Goal: Check status: Check status

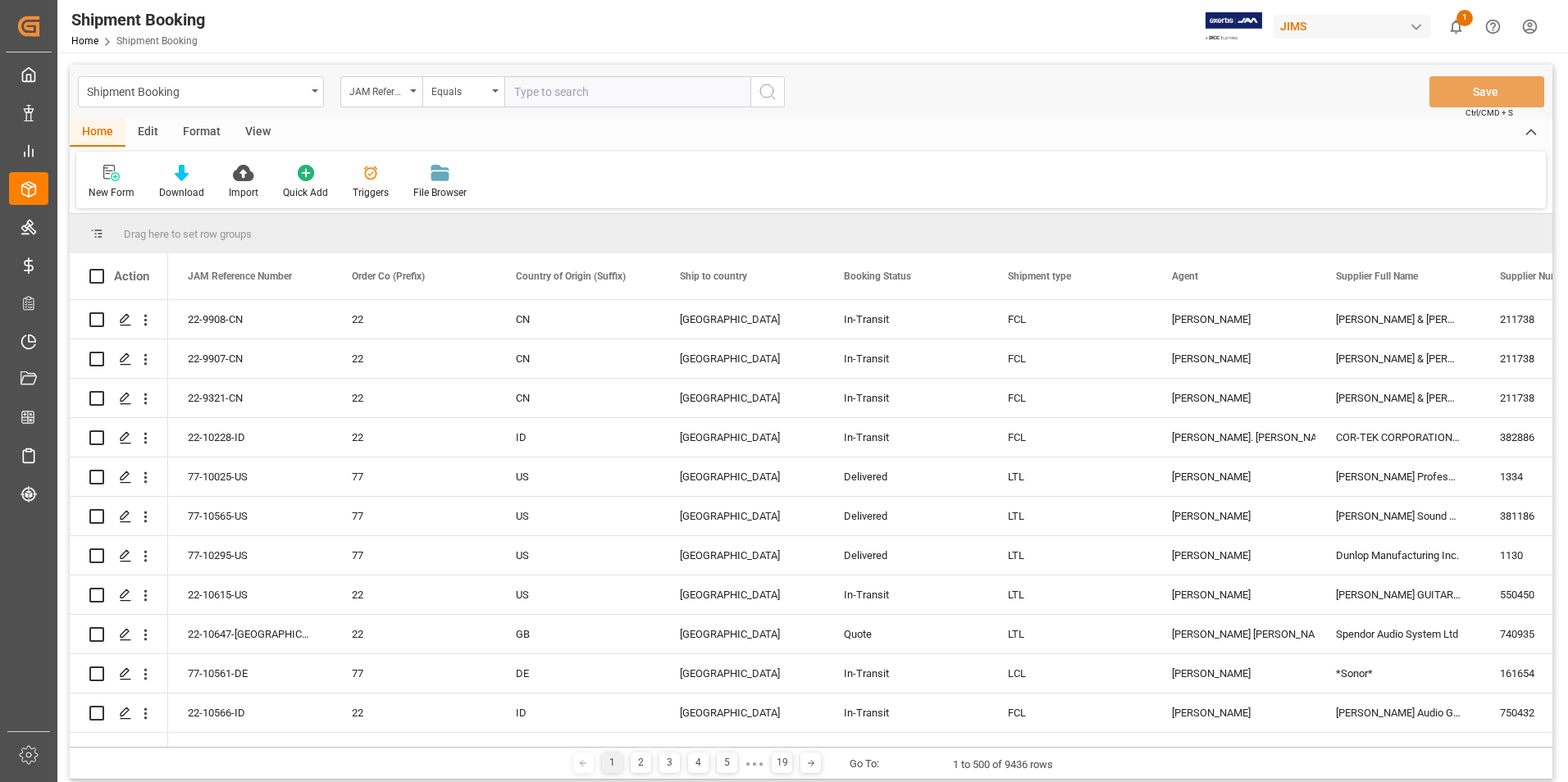
click at [583, 98] on input "text" at bounding box center [627, 92] width 246 height 31
type input "77-10440-US"
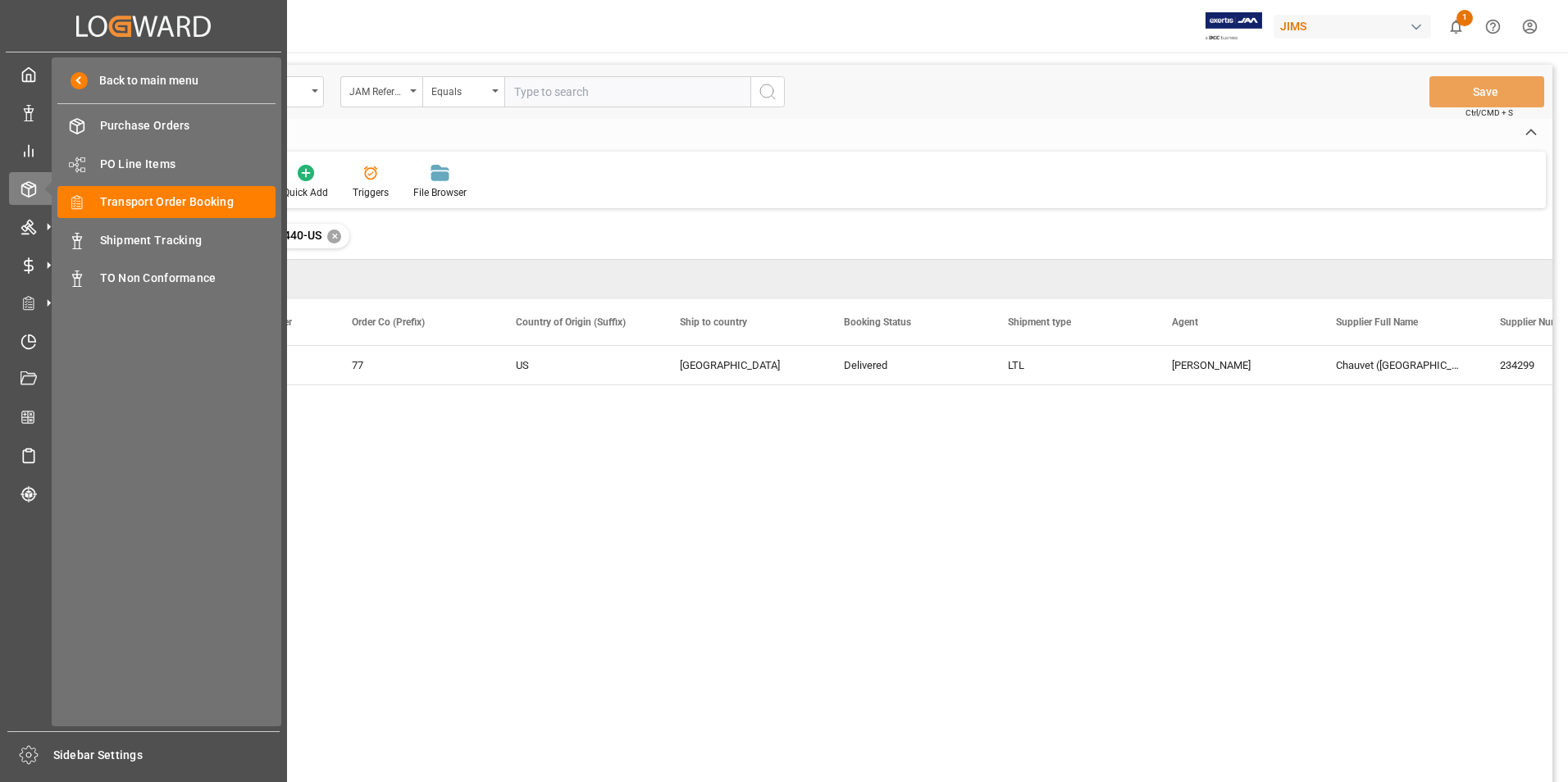
drag, startPoint x: 186, startPoint y: 206, endPoint x: 113, endPoint y: 219, distance: 74.1
click at [187, 205] on span "Transport Order Booking" at bounding box center [189, 202] width 177 height 17
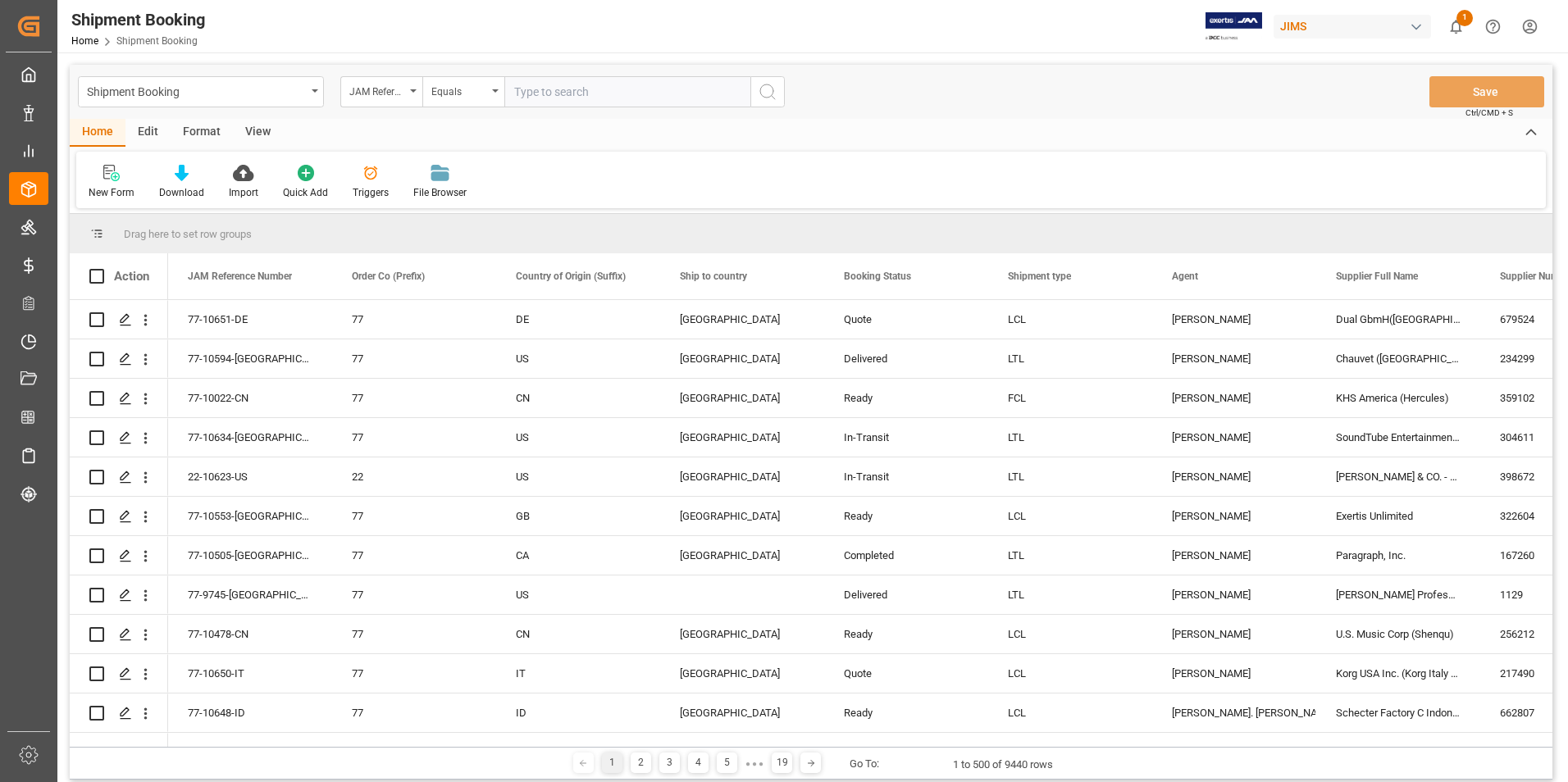
click at [887, 172] on div "New Form Download Import Quick Add Triggers File Browser" at bounding box center [810, 179] width 1469 height 56
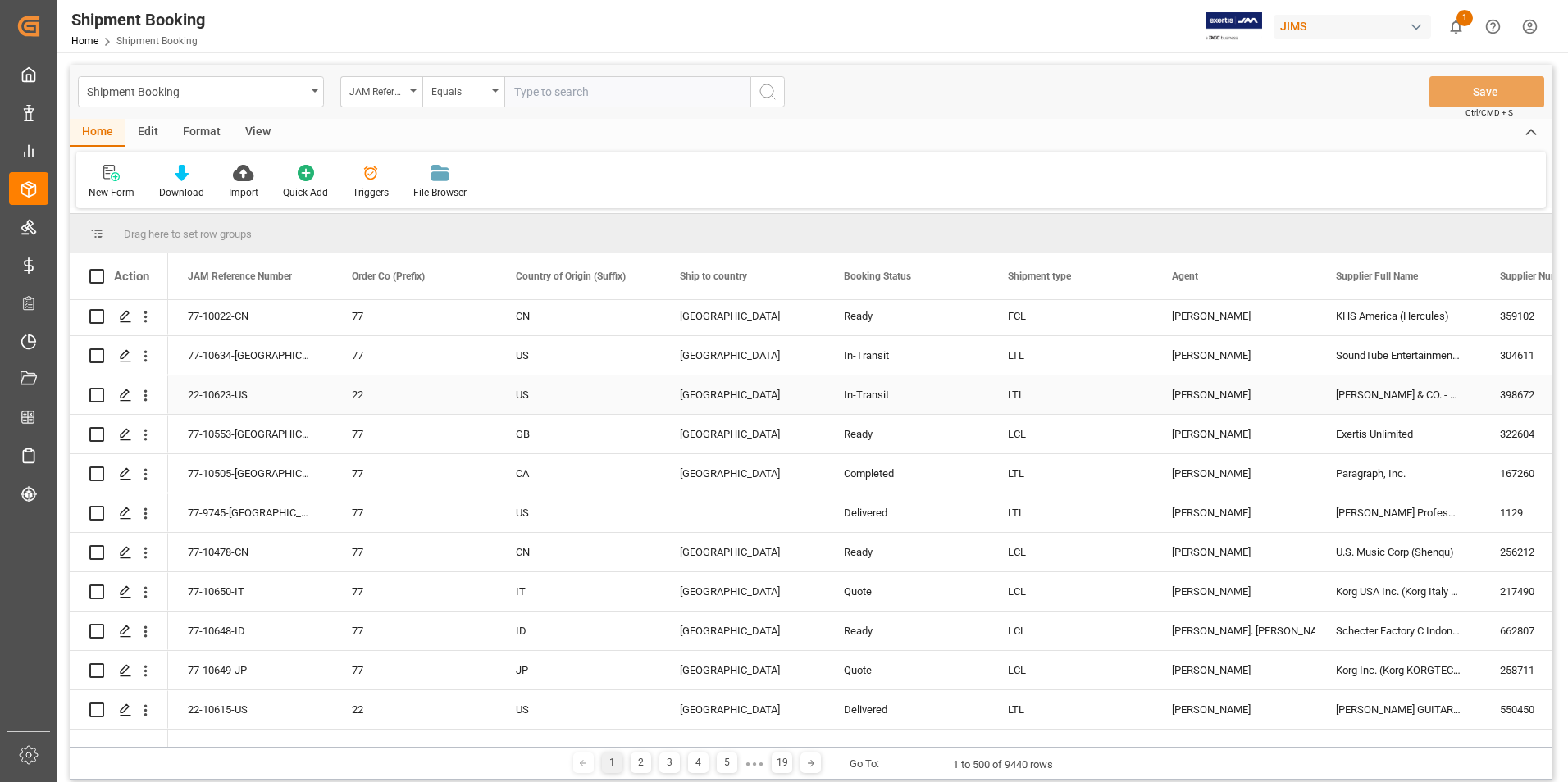
scroll to position [82, 0]
click at [578, 91] on input "text" at bounding box center [627, 92] width 246 height 31
paste input "77-10139-FR"
type input "77-10139-FR"
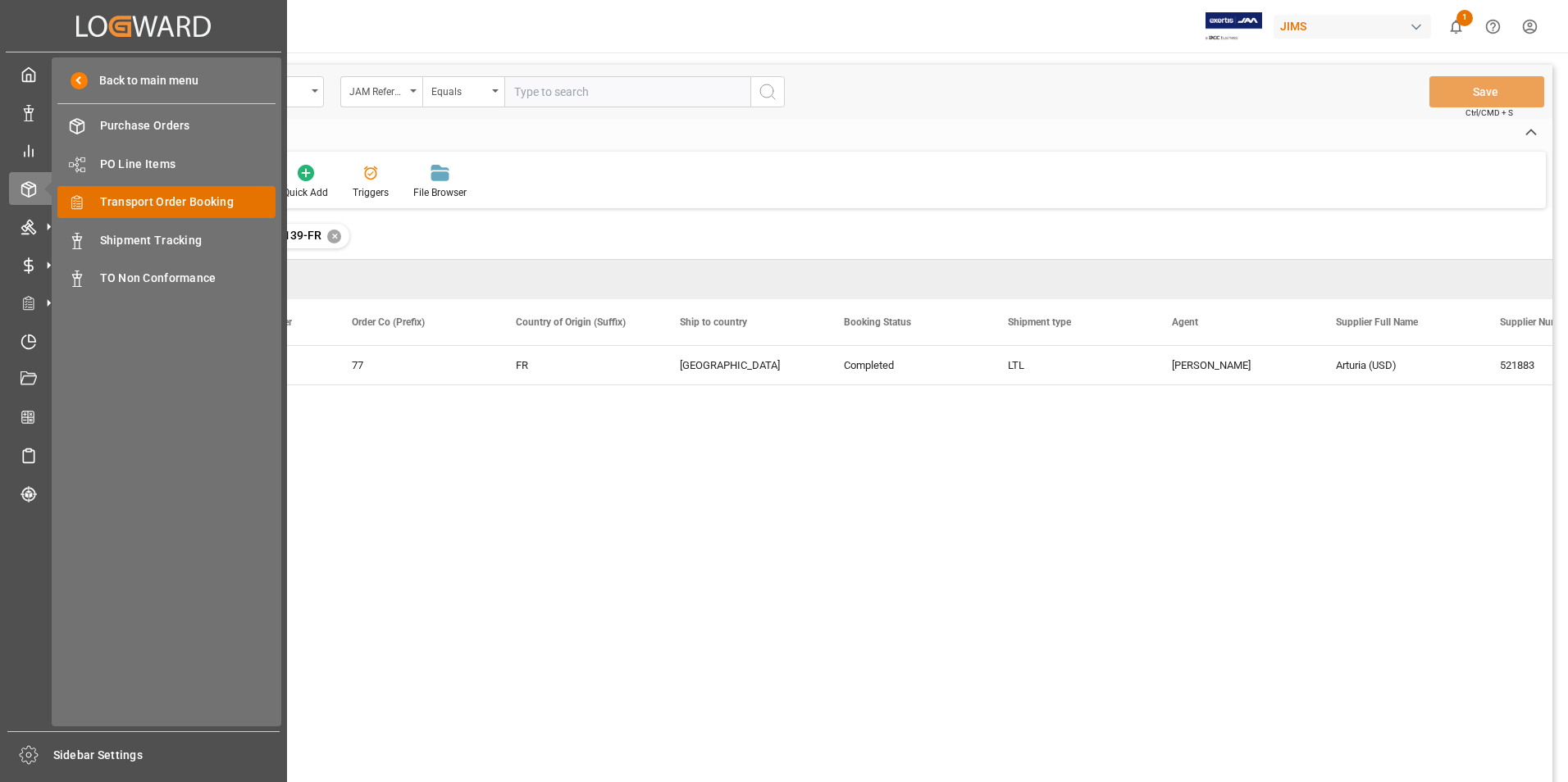
click at [145, 196] on span "Transport Order Booking" at bounding box center [189, 202] width 177 height 17
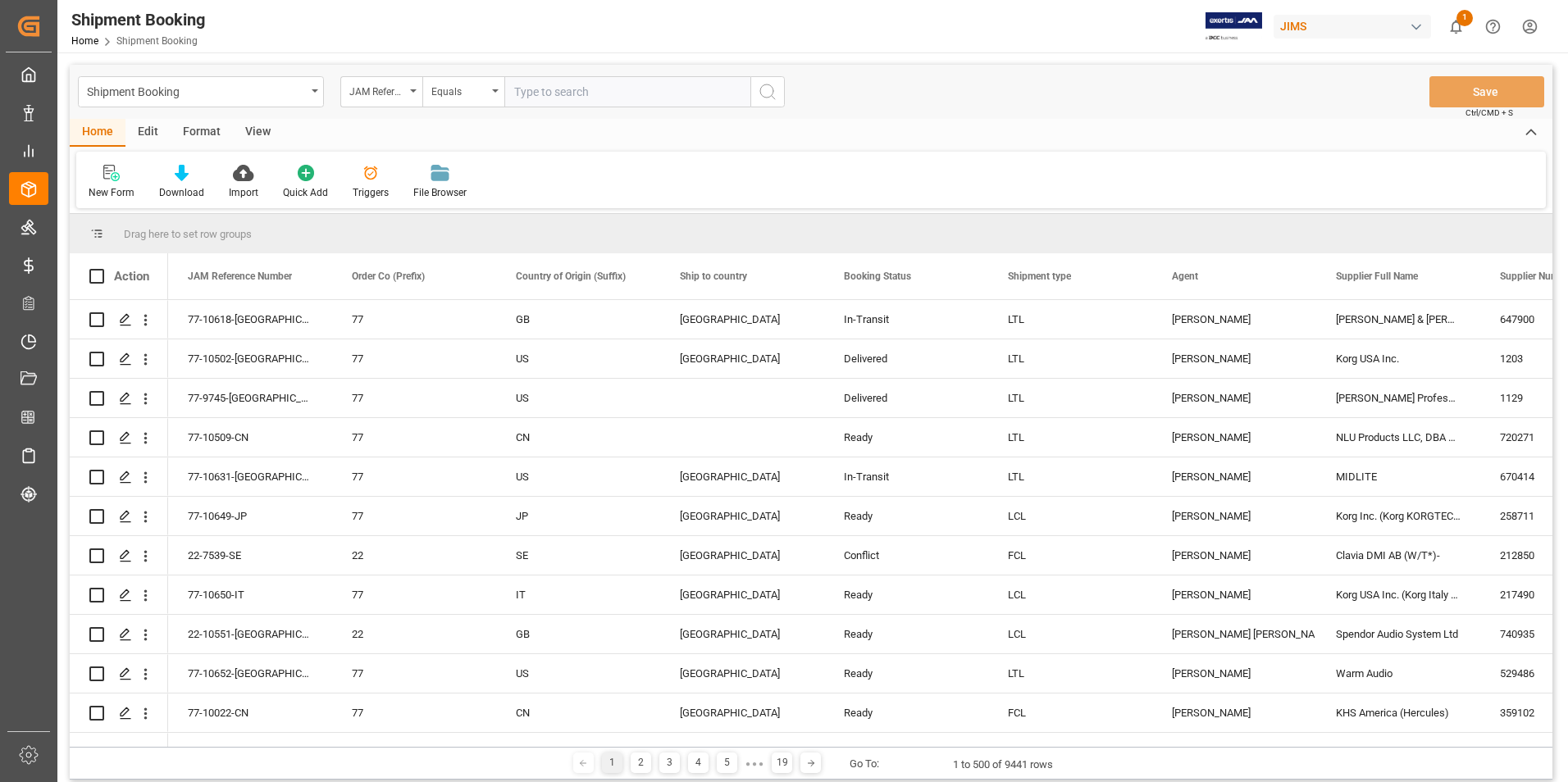
click at [584, 94] on input "text" at bounding box center [627, 92] width 246 height 31
paste input "22-10401-[GEOGRAPHIC_DATA]"
type input "22-10401-[GEOGRAPHIC_DATA]"
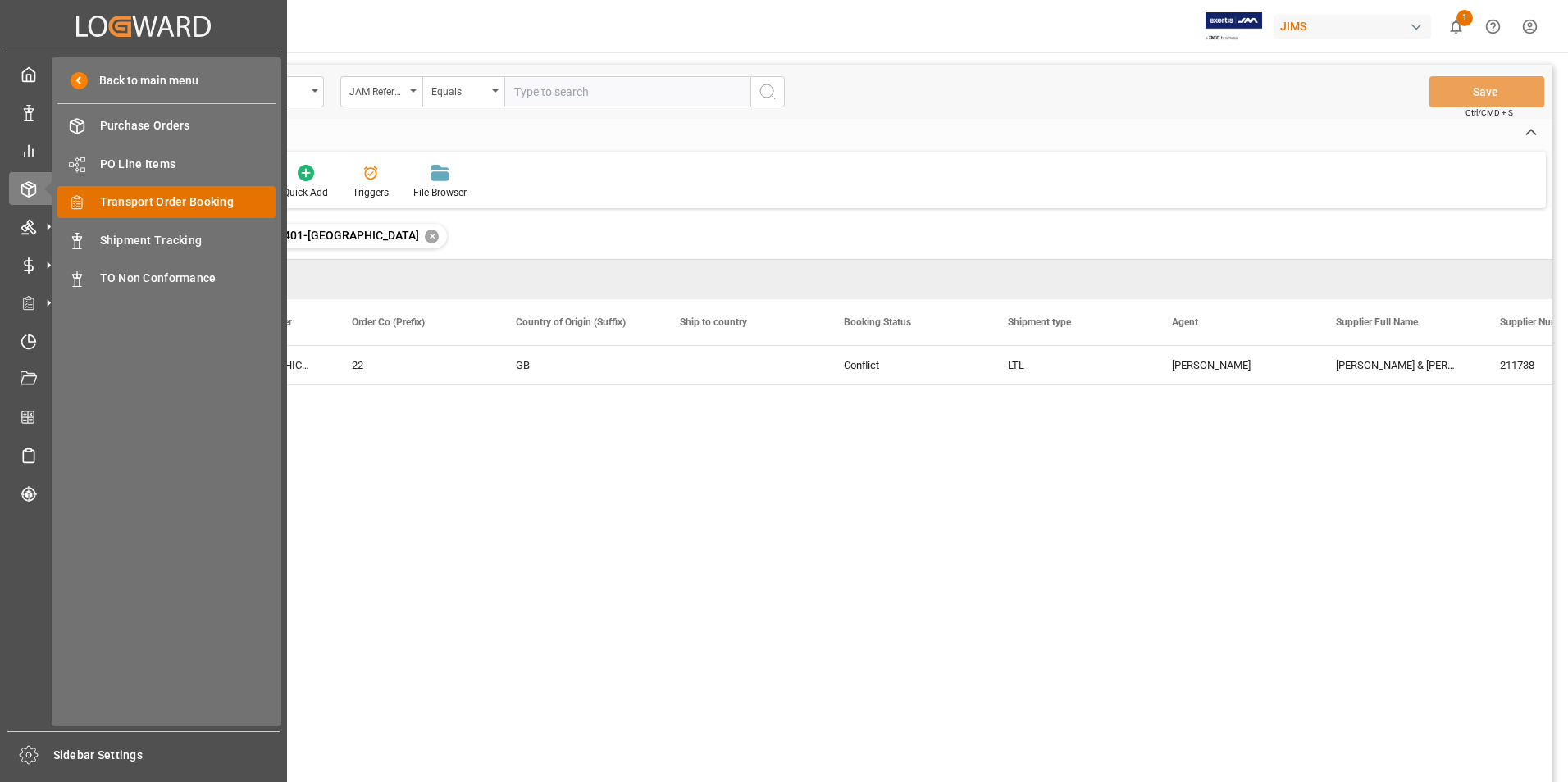
click at [217, 201] on span "Transport Order Booking" at bounding box center [189, 202] width 177 height 17
